Goal: Task Accomplishment & Management: Manage account settings

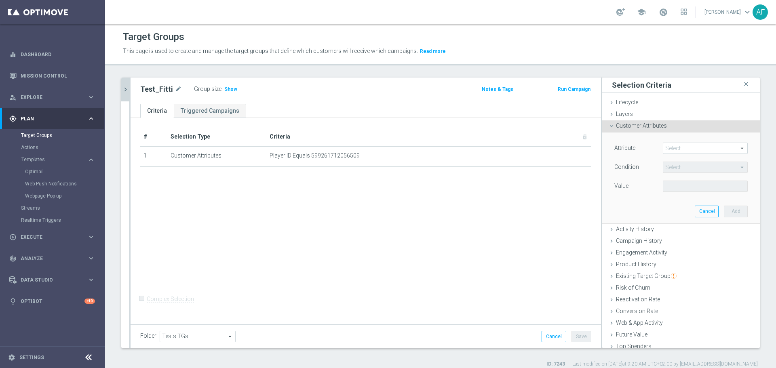
scroll to position [40, 0]
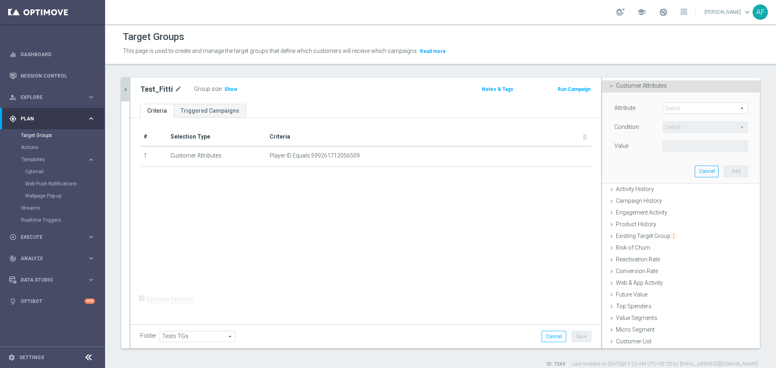
click at [126, 90] on icon "chevron_right" at bounding box center [126, 90] width 8 height 8
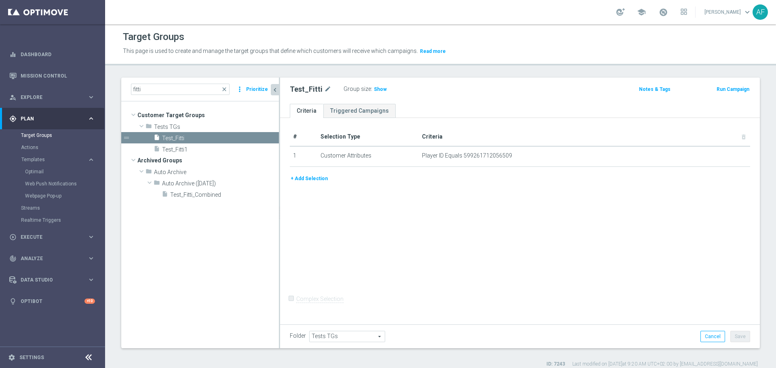
scroll to position [0, 0]
click at [172, 87] on input "fitti" at bounding box center [180, 89] width 99 height 11
type input "f"
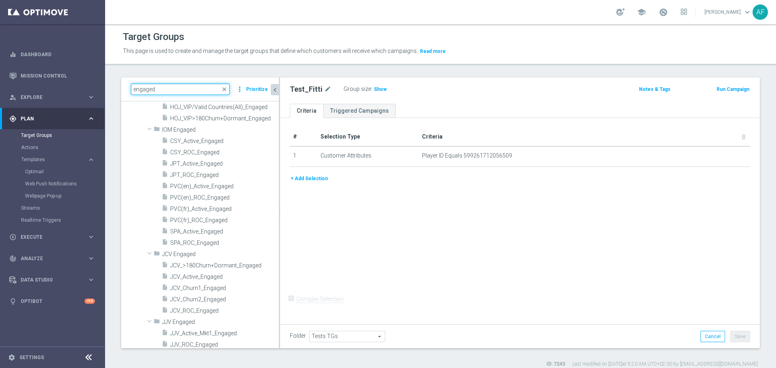
scroll to position [285, 0]
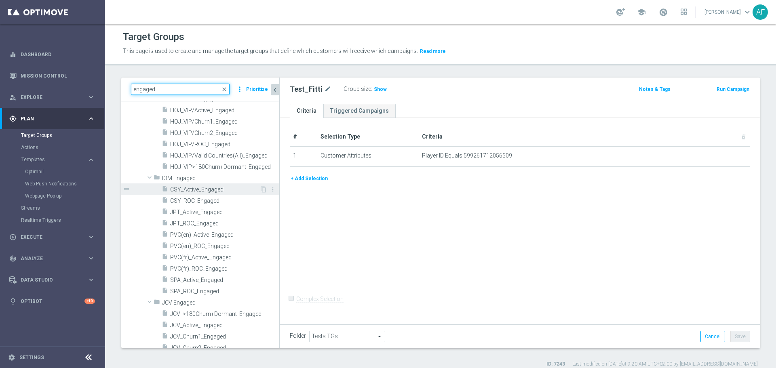
type input "engaged"
click at [222, 189] on span "CSY_Active_Engaged" at bounding box center [214, 189] width 89 height 7
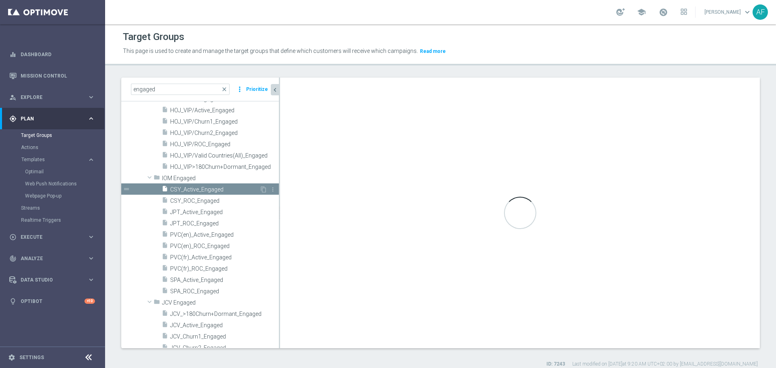
type input "IOM Engaged"
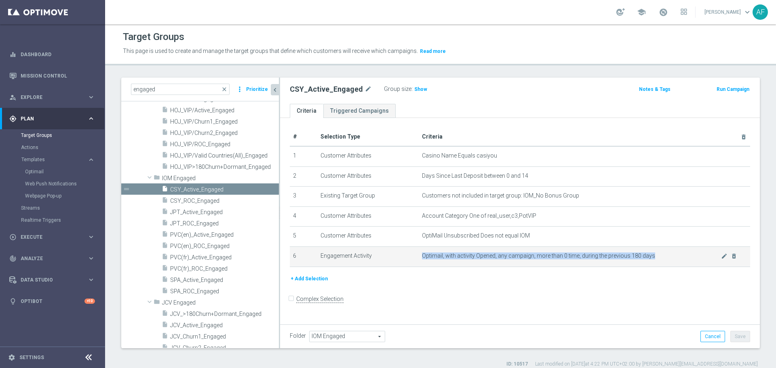
drag, startPoint x: 422, startPoint y: 259, endPoint x: 665, endPoint y: 259, distance: 243.4
click at [665, 259] on span "Optimail, with activity Opened, any campaign, more than 0 time, during the prev…" at bounding box center [571, 256] width 299 height 7
copy span "Optimail, with activity Opened, any campaign, more than 0 time, during the prev…"
click at [609, 278] on div "+ Add Selection" at bounding box center [520, 279] width 473 height 9
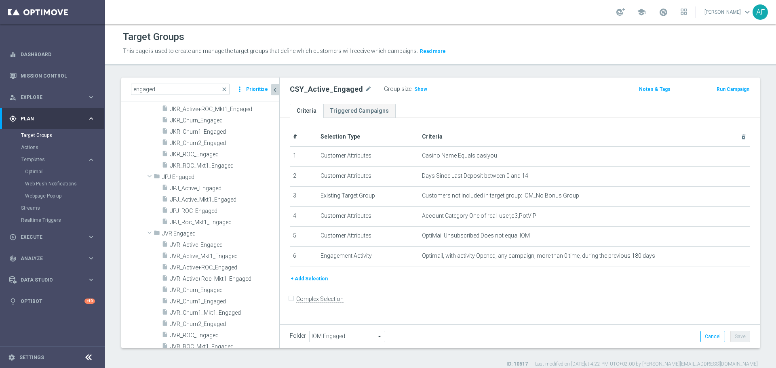
scroll to position [778, 0]
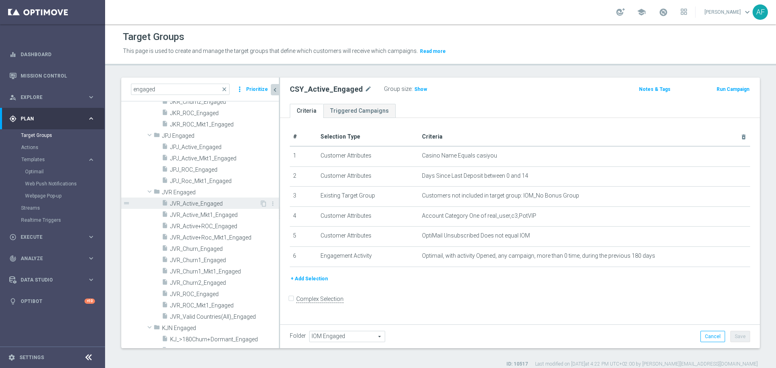
click at [219, 203] on span "JVR_Active_Engaged" at bounding box center [214, 204] width 89 height 7
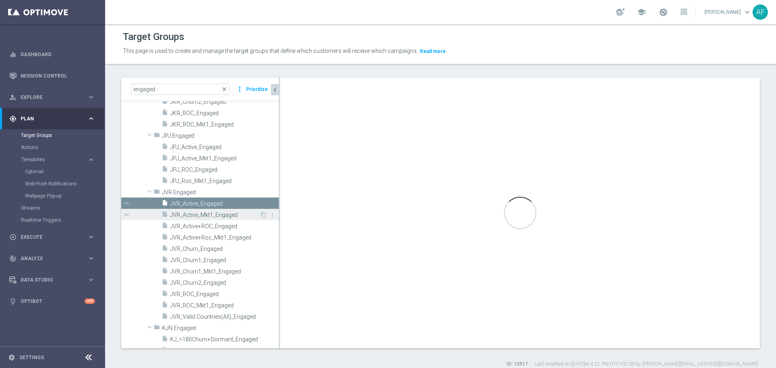
checkbox input "true"
type input "JVR Engaged"
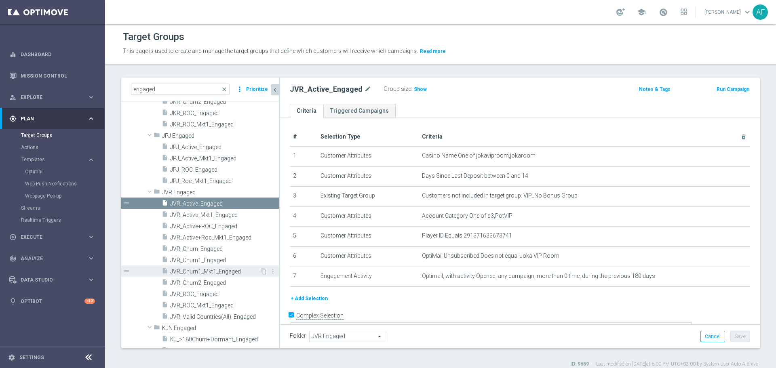
click at [214, 269] on span "JVR_Churn1_Mkt1_Engaged" at bounding box center [214, 271] width 89 height 7
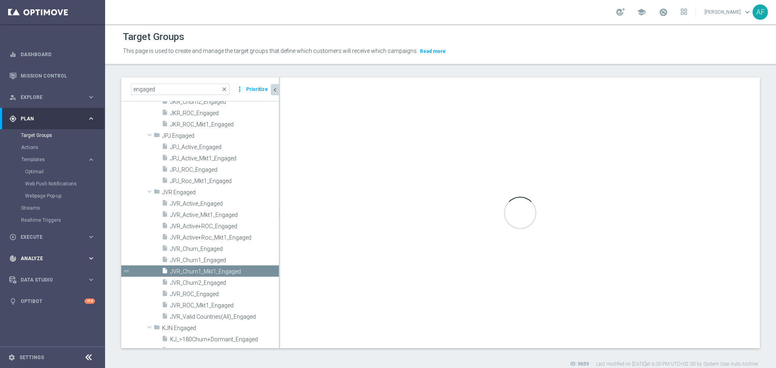
checkbox input "false"
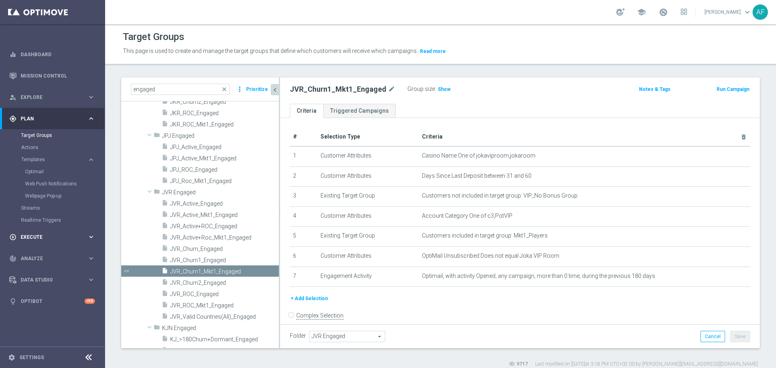
scroll to position [845, 0]
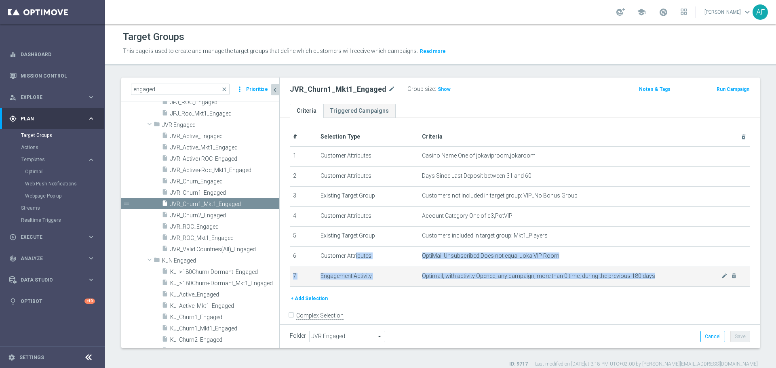
drag, startPoint x: 340, startPoint y: 258, endPoint x: 650, endPoint y: 279, distance: 310.8
click at [650, 279] on tbody "1 Customer Attributes Casino Name One of jokaviproom,jokaroom mode_edit delete_…" at bounding box center [520, 216] width 461 height 141
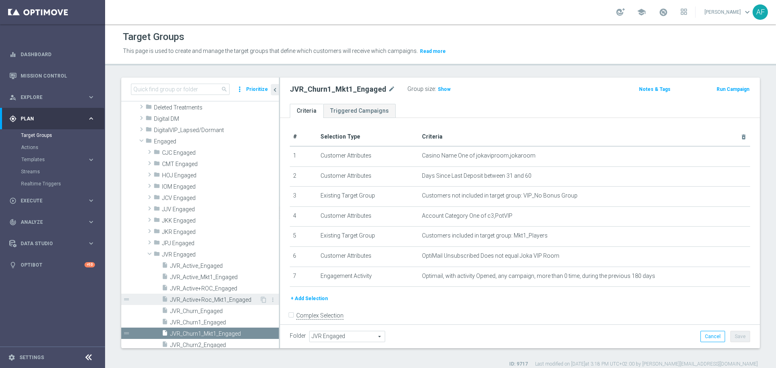
scroll to position [40, 0]
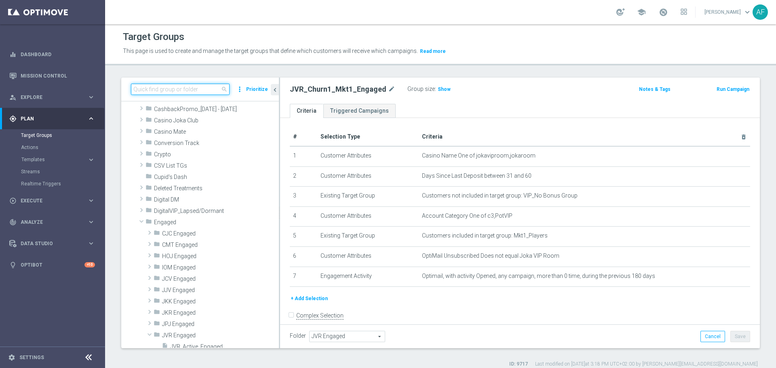
click at [179, 94] on input at bounding box center [180, 89] width 99 height 11
type input "engaged"
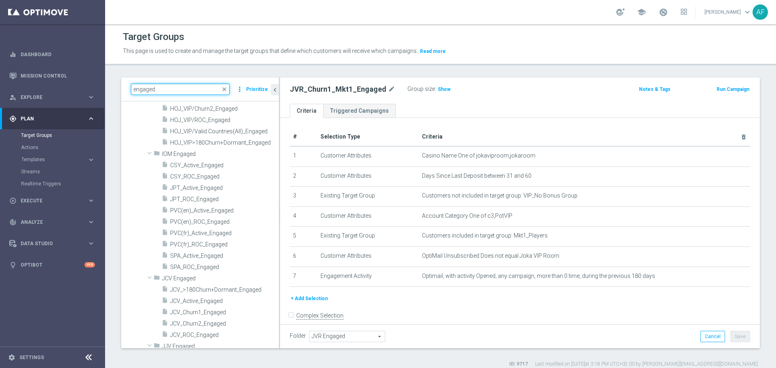
scroll to position [323, 0]
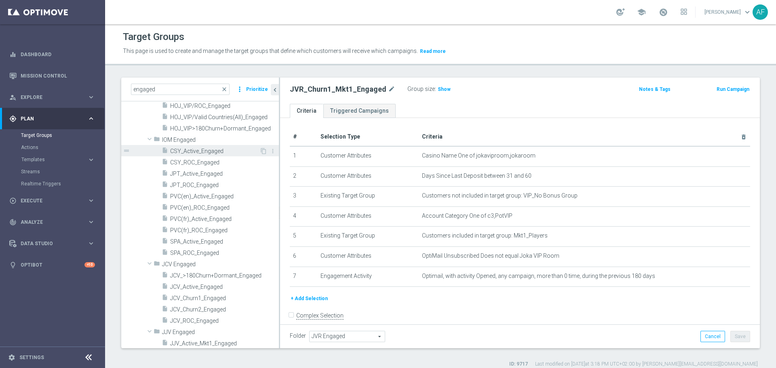
click at [220, 152] on span "CSY_Active_Engaged" at bounding box center [214, 151] width 89 height 7
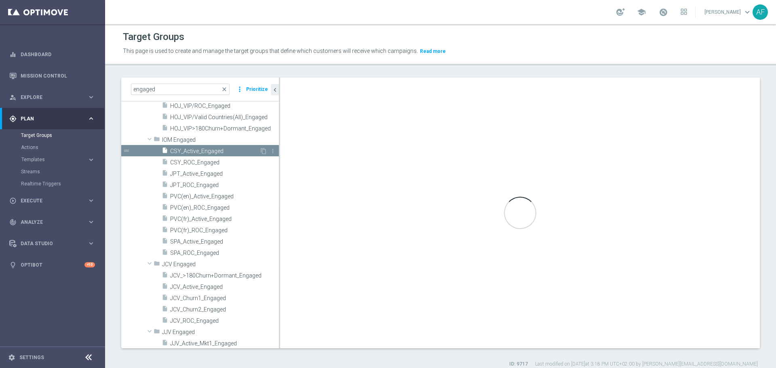
type input "IOM Engaged"
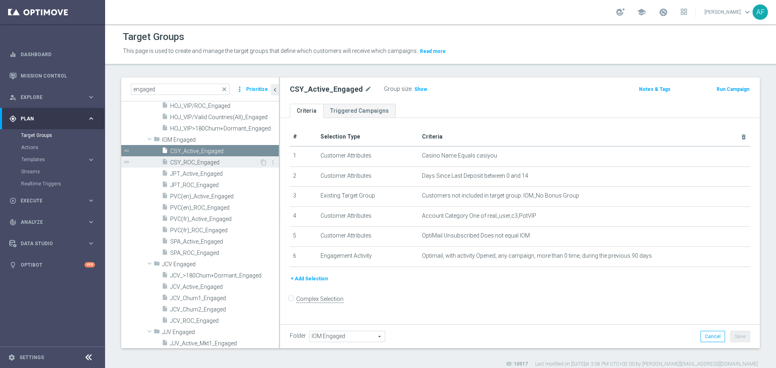
click at [219, 164] on span "CSY_ROC_Engaged" at bounding box center [214, 162] width 89 height 7
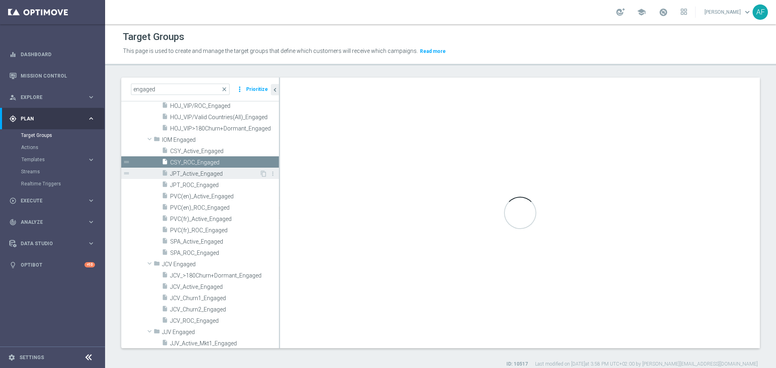
click at [219, 171] on span "JPT_Active_Engaged" at bounding box center [214, 174] width 89 height 7
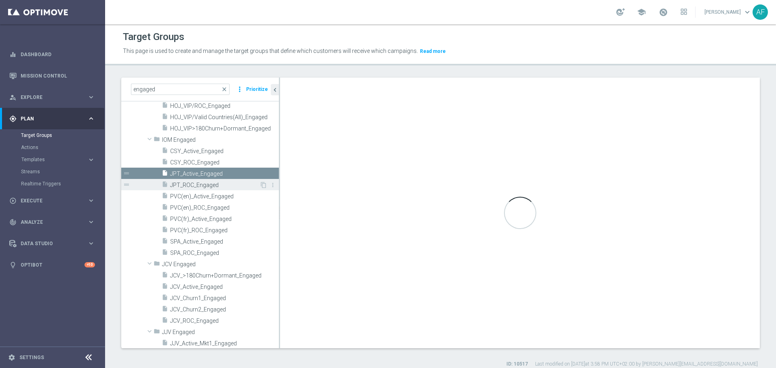
click at [219, 183] on span "JPT_ROC_Engaged" at bounding box center [214, 185] width 89 height 7
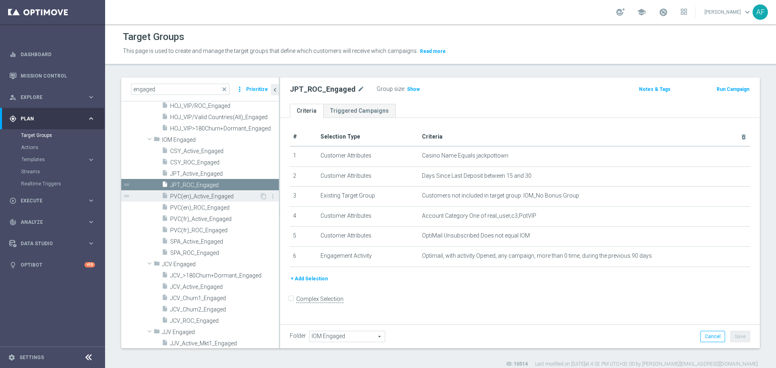
click at [222, 194] on span "PVC(en)_Active_Engaged" at bounding box center [214, 196] width 89 height 7
